Goal: Transaction & Acquisition: Purchase product/service

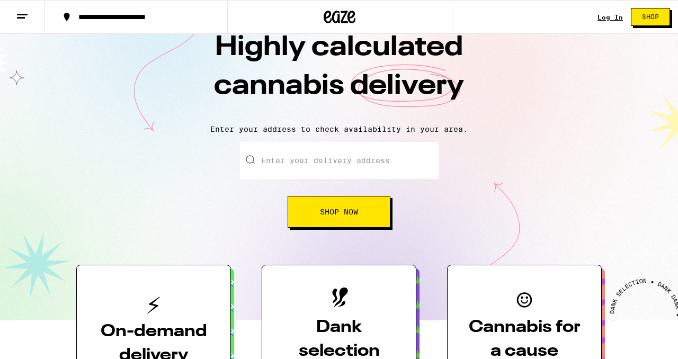
click at [367, 172] on input "Enter your delivery address" at bounding box center [339, 160] width 199 height 37
type input "[STREET_ADDRESS]"
type input "Unit A"
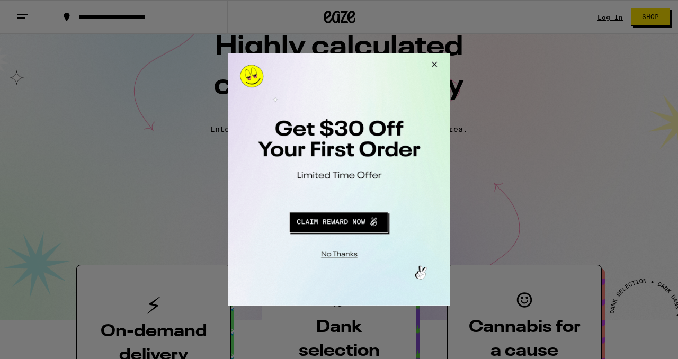
click at [615, 18] on div at bounding box center [339, 179] width 678 height 359
